Goal: Register for event/course

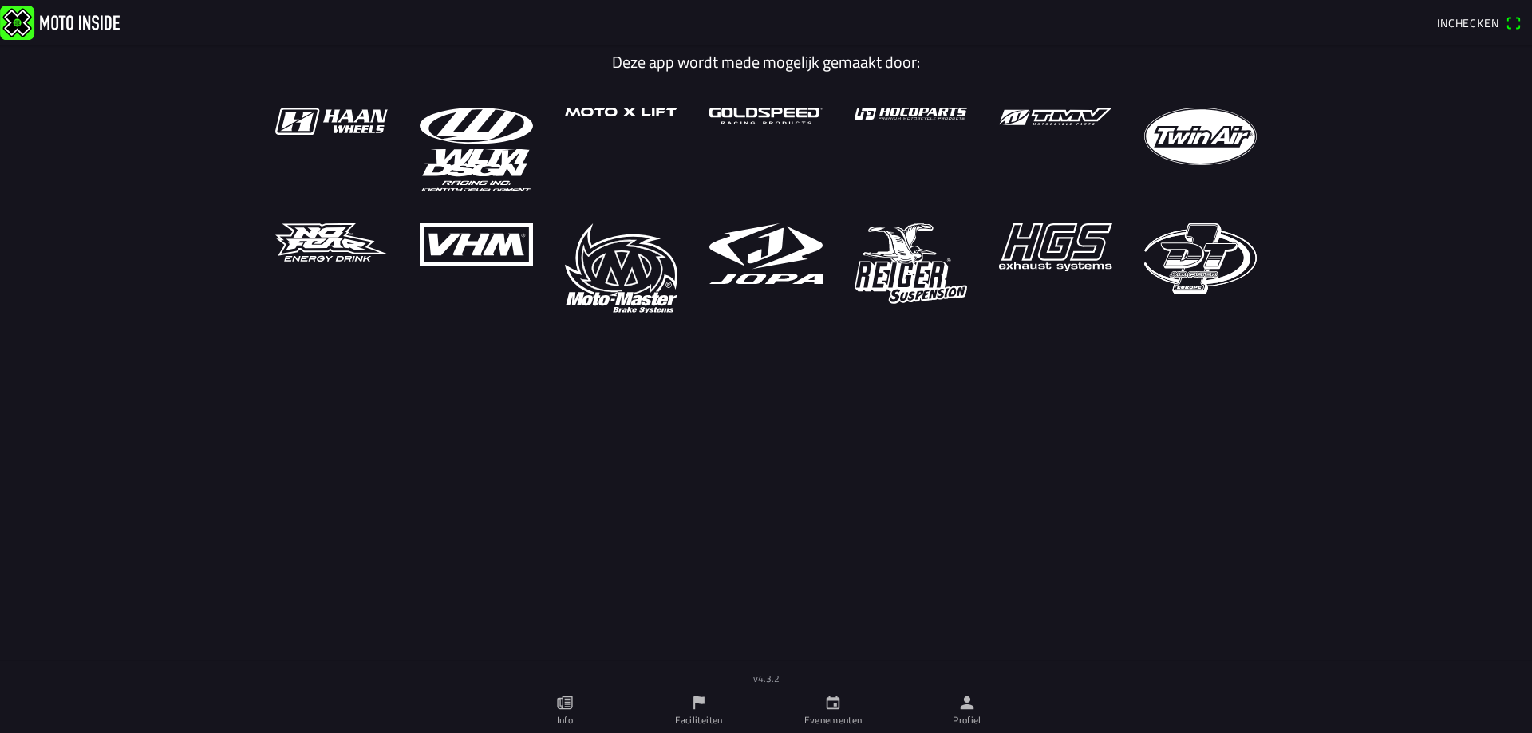
click at [847, 691] on link "Evenementen" at bounding box center [833, 710] width 134 height 45
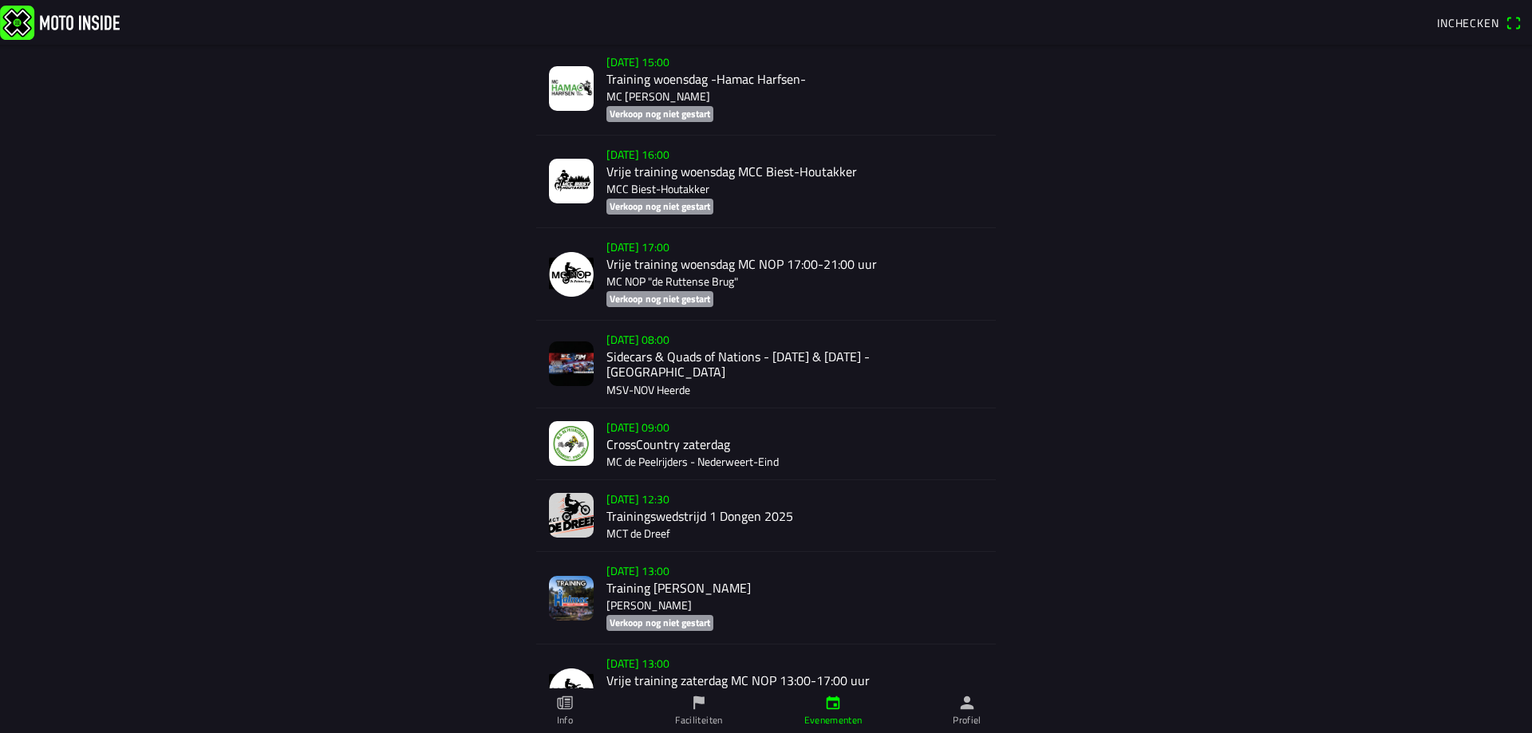
scroll to position [2400, 0]
click at [700, 412] on div "[DATE] 09:00 CrossCountry zaterdag MC de Peelrijders - Nederweert-Eind" at bounding box center [794, 445] width 376 height 71
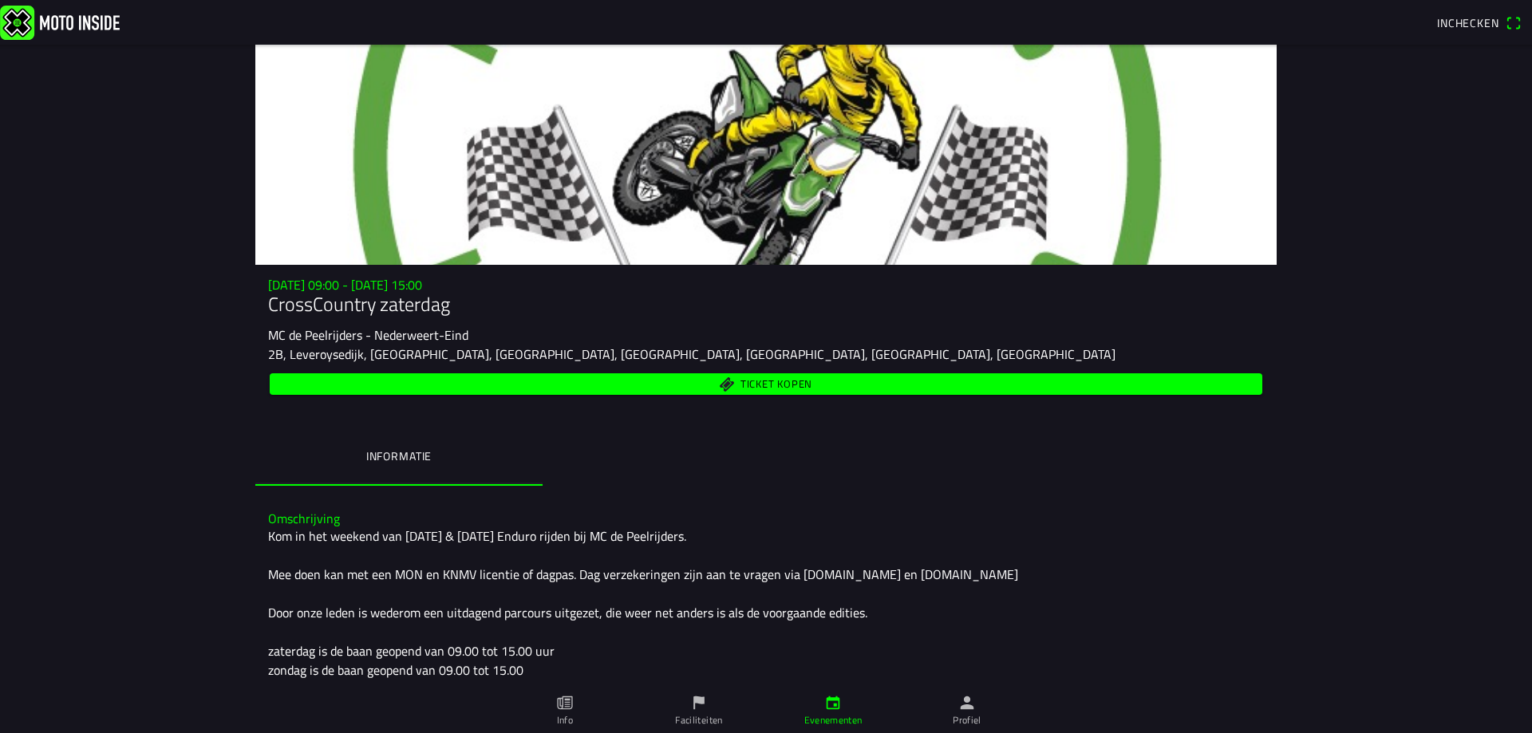
scroll to position [134, 0]
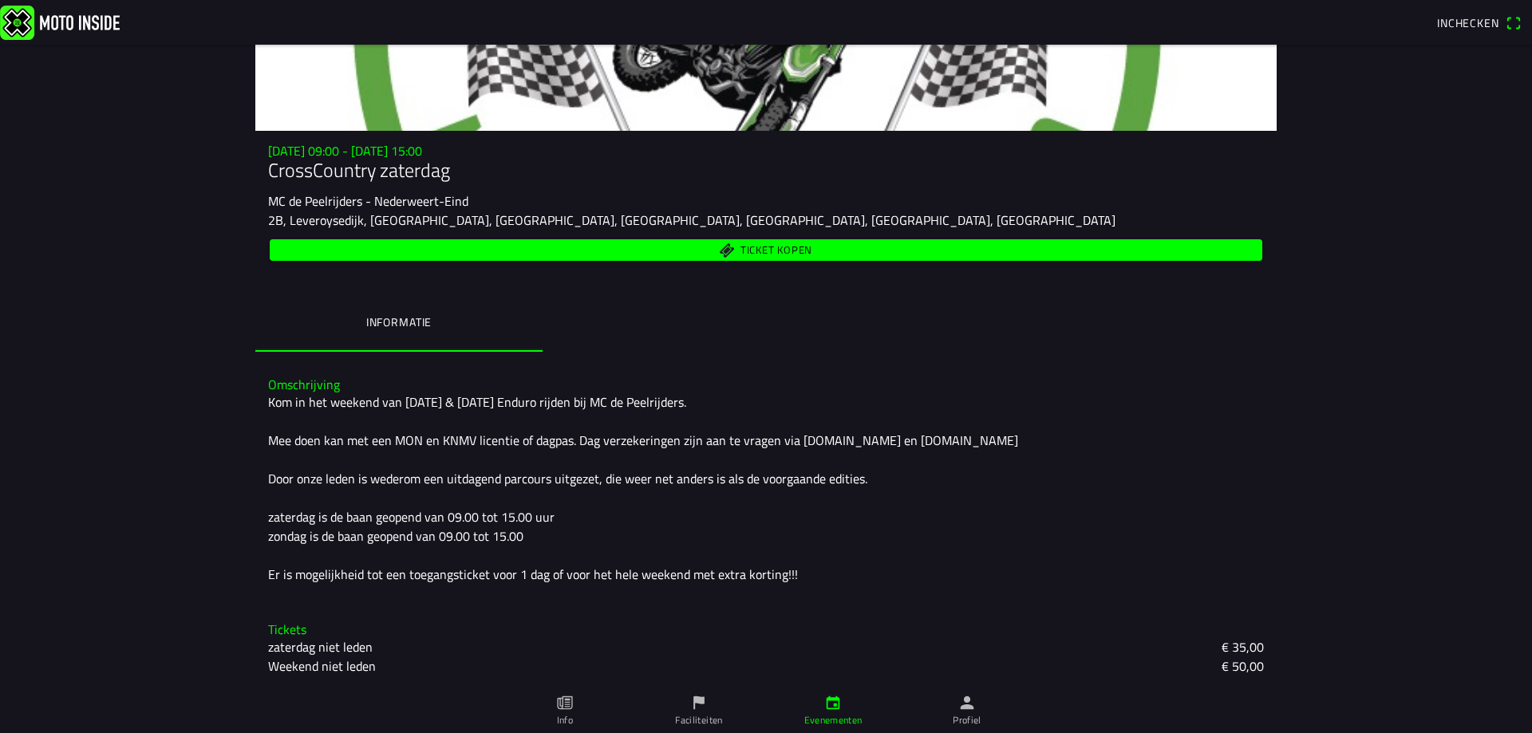
click at [0, 0] on slot "zaterdag niet leden" at bounding box center [0, 0] width 0 height 0
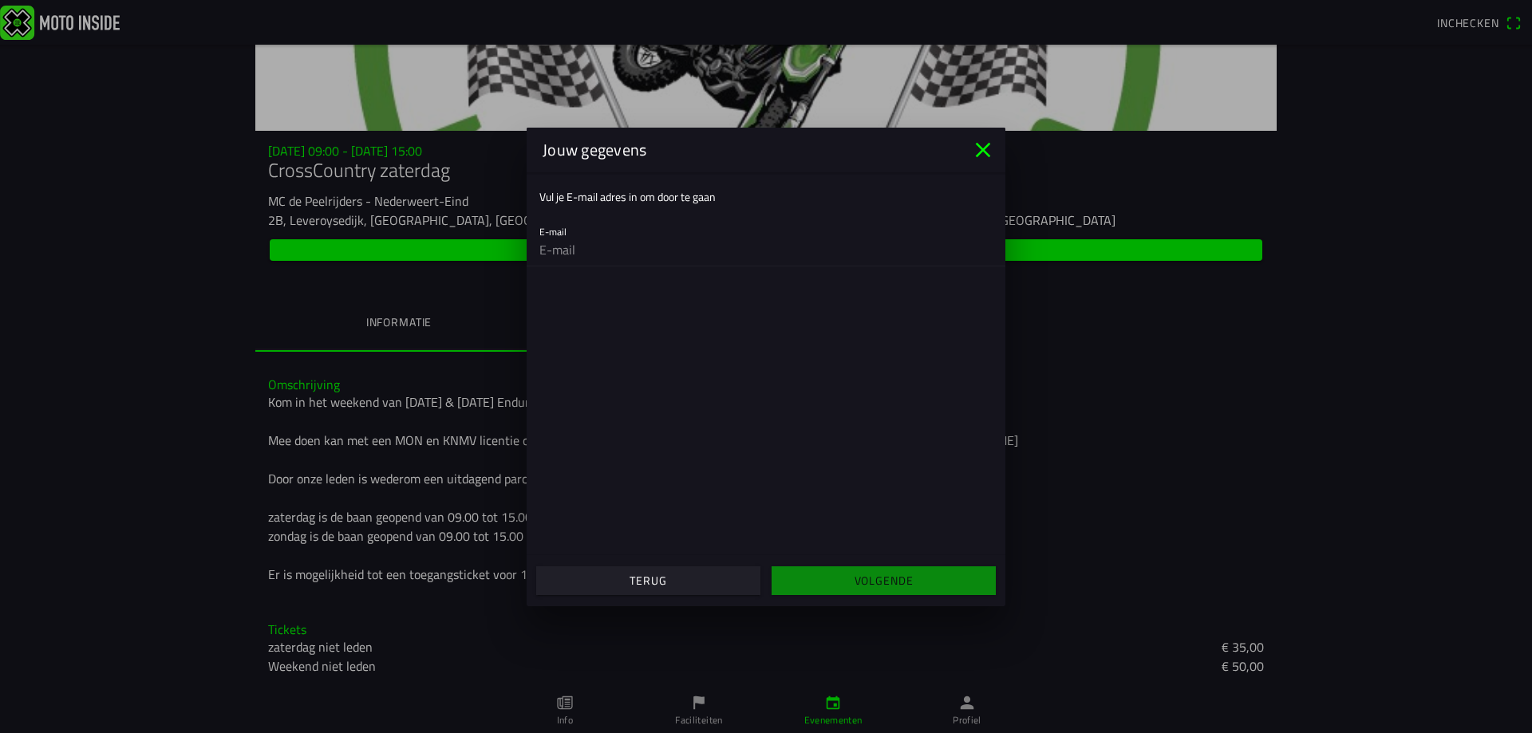
click at [986, 144] on icon "close" at bounding box center [983, 150] width 26 height 26
